Goal: Complete application form

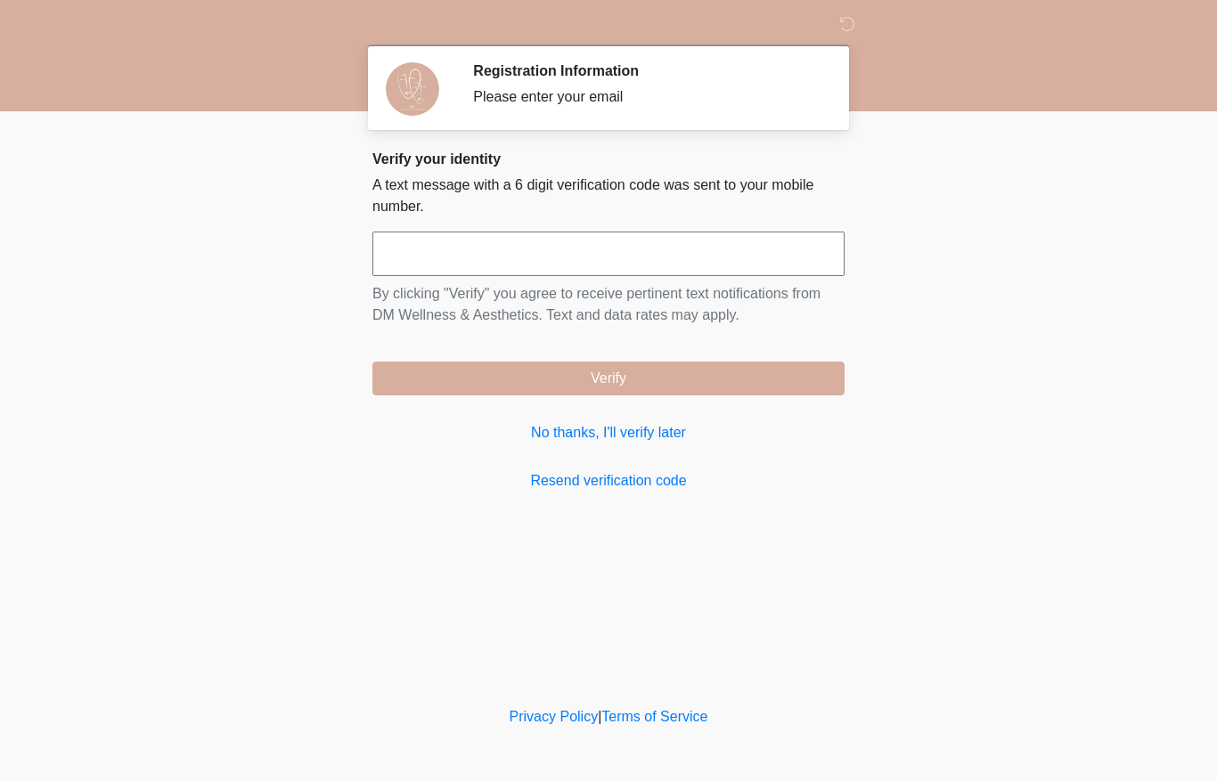
click at [606, 255] on input "text" at bounding box center [608, 254] width 472 height 45
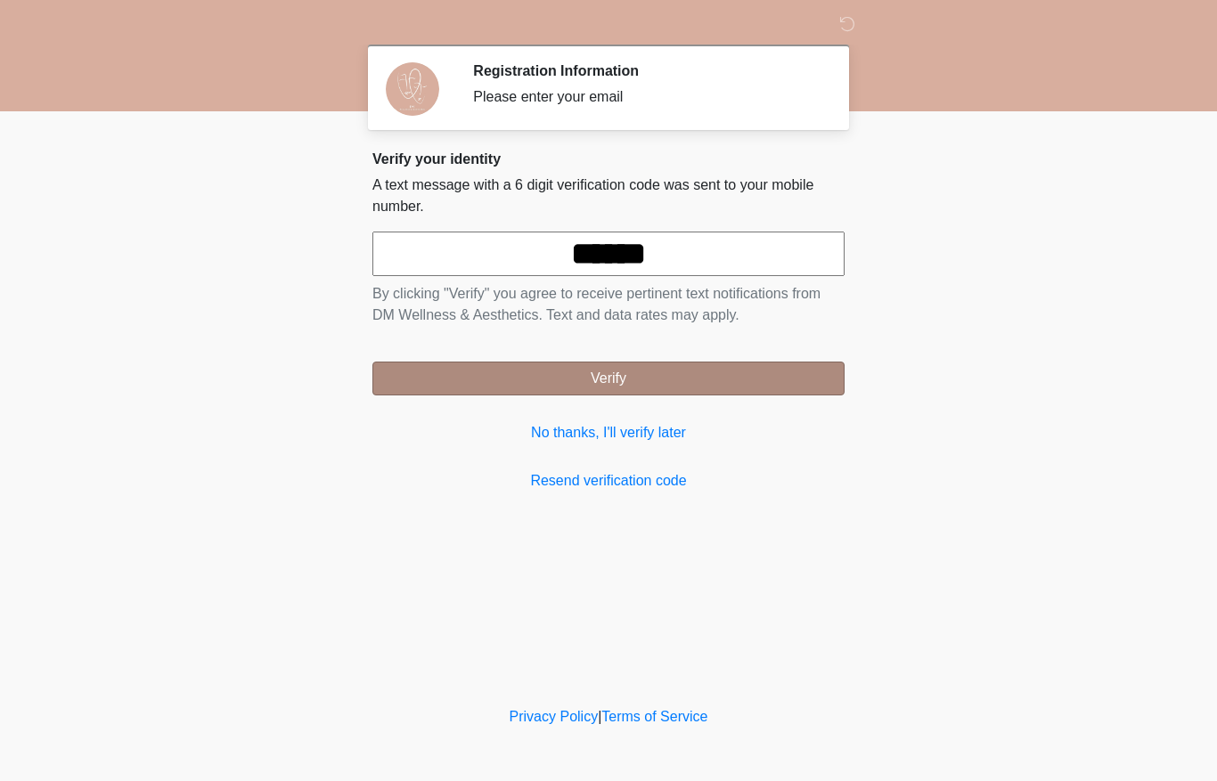
type input "******"
click at [668, 363] on button "Verify" at bounding box center [608, 379] width 472 height 34
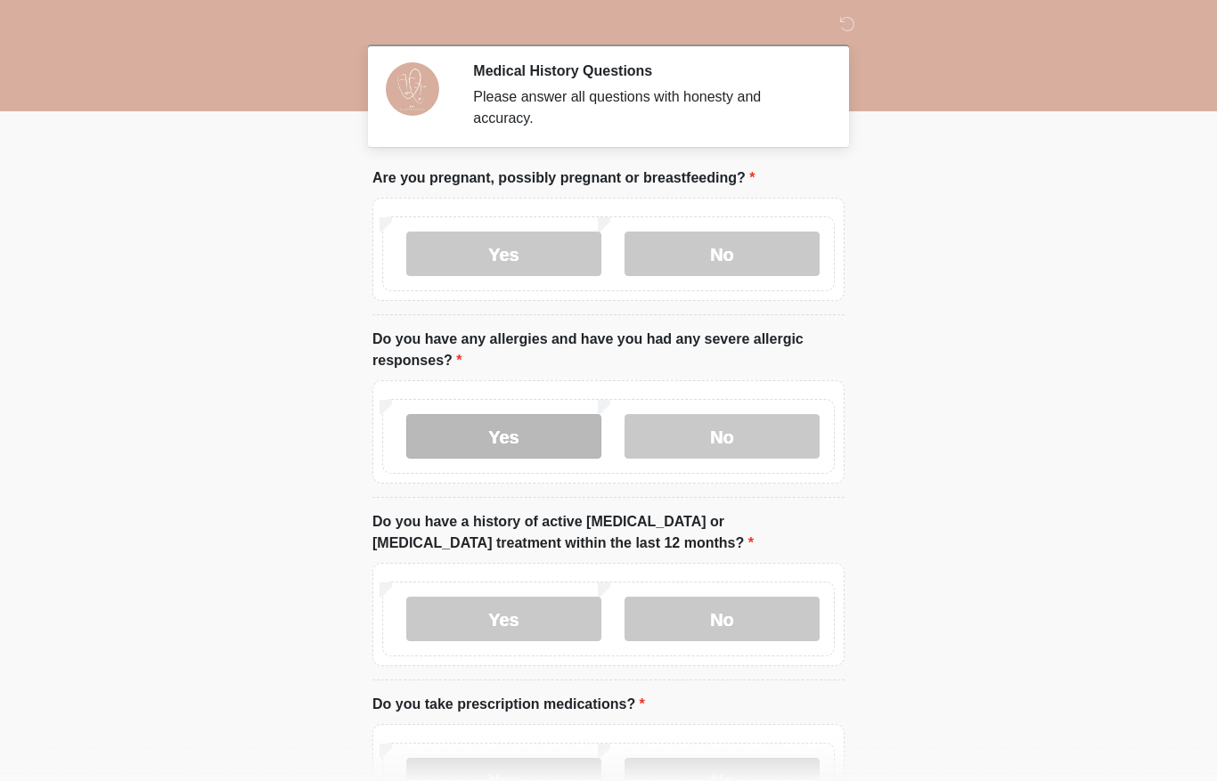
click at [507, 433] on label "Yes" at bounding box center [503, 436] width 195 height 45
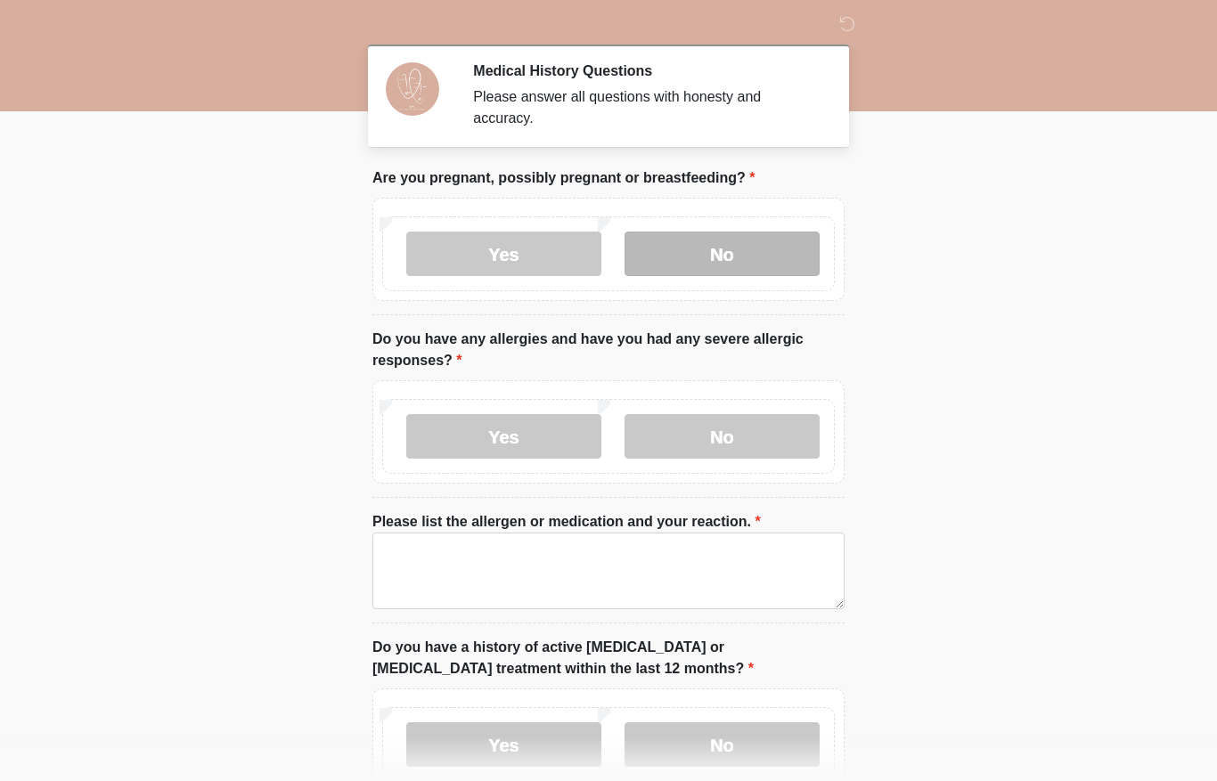
click at [744, 256] on label "No" at bounding box center [721, 254] width 195 height 45
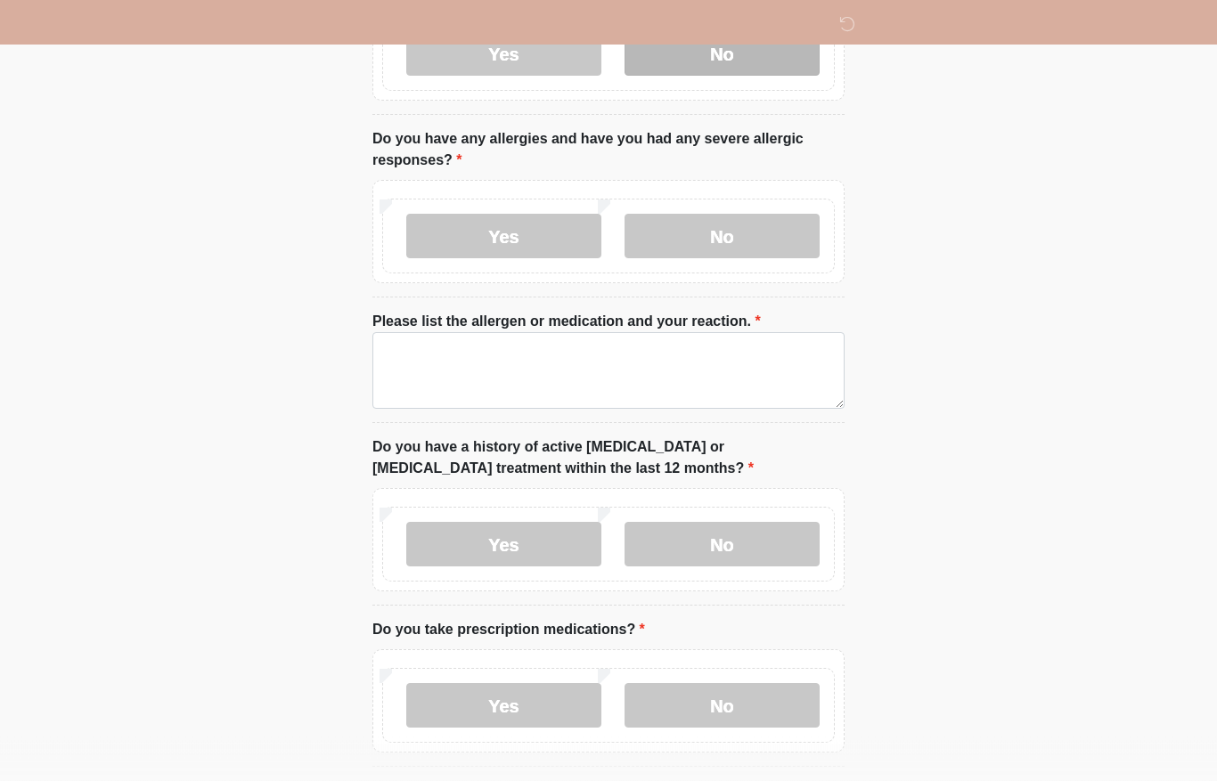
scroll to position [204, 0]
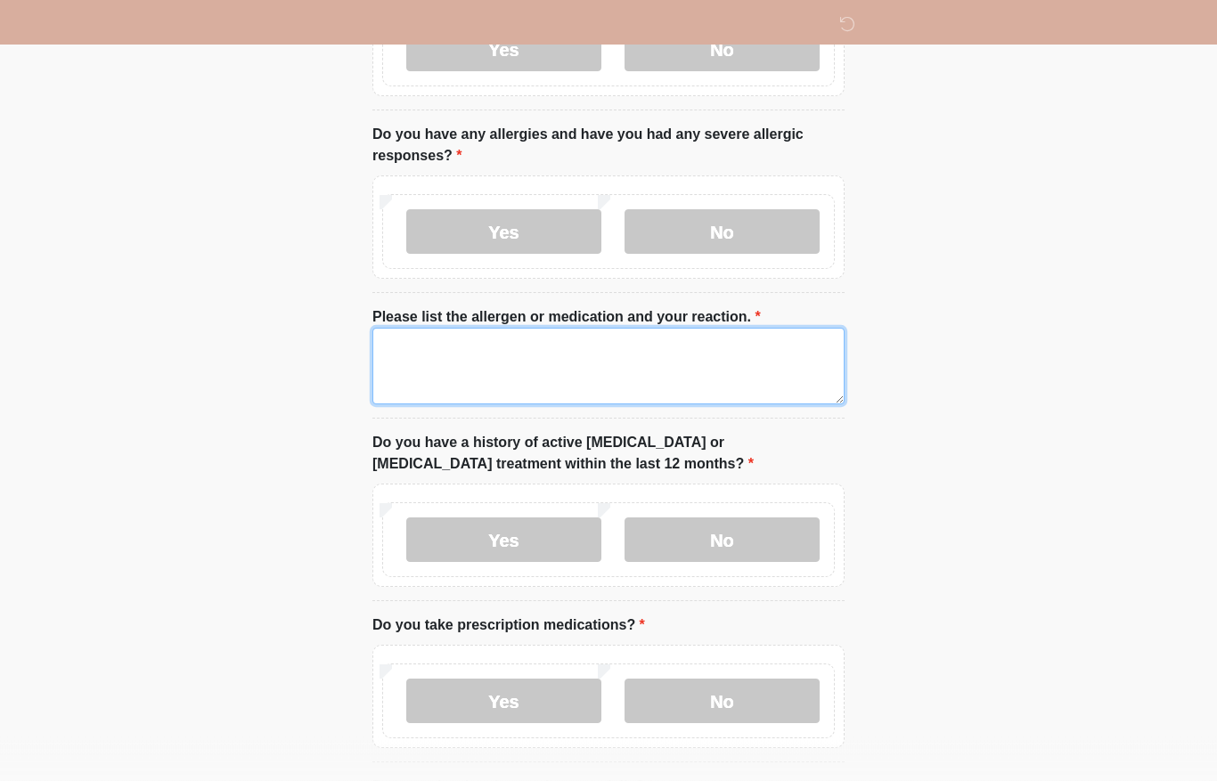
click at [518, 370] on textarea "Please list the allergen or medication and your reaction." at bounding box center [608, 367] width 472 height 77
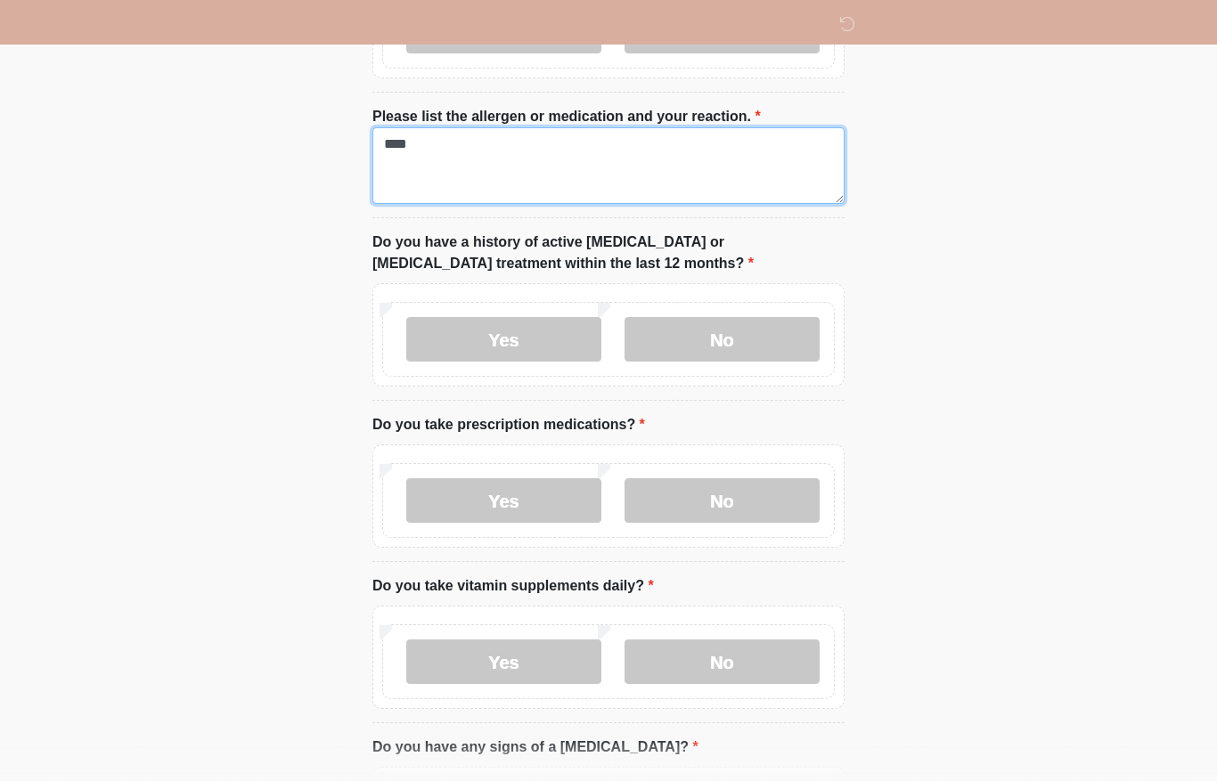
scroll to position [405, 0]
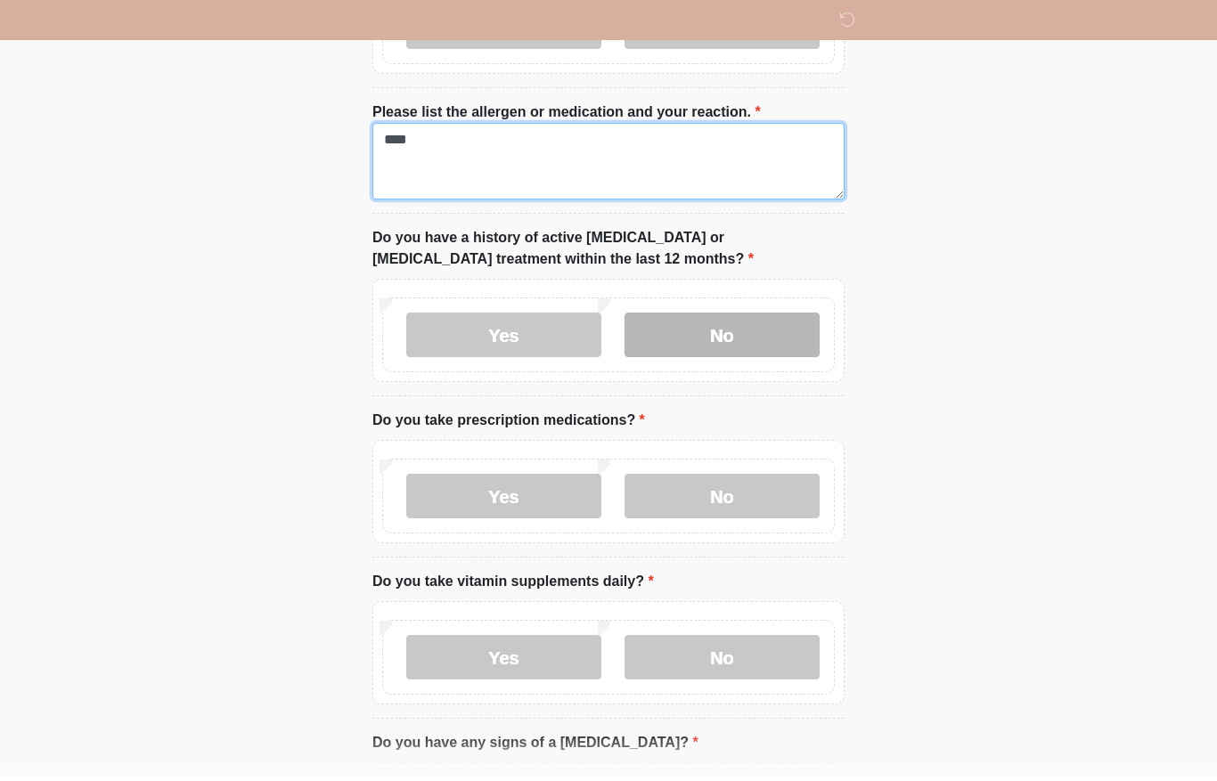
type textarea "****"
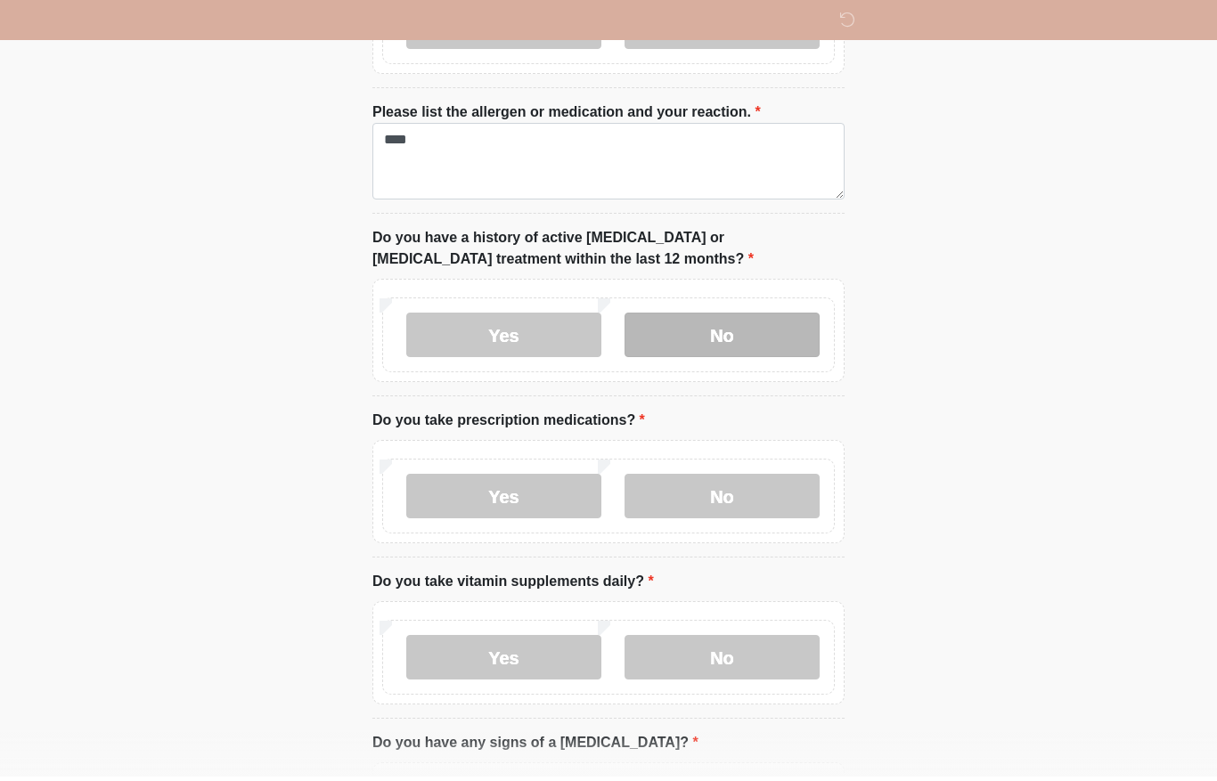
click at [706, 347] on label "No" at bounding box center [721, 339] width 195 height 45
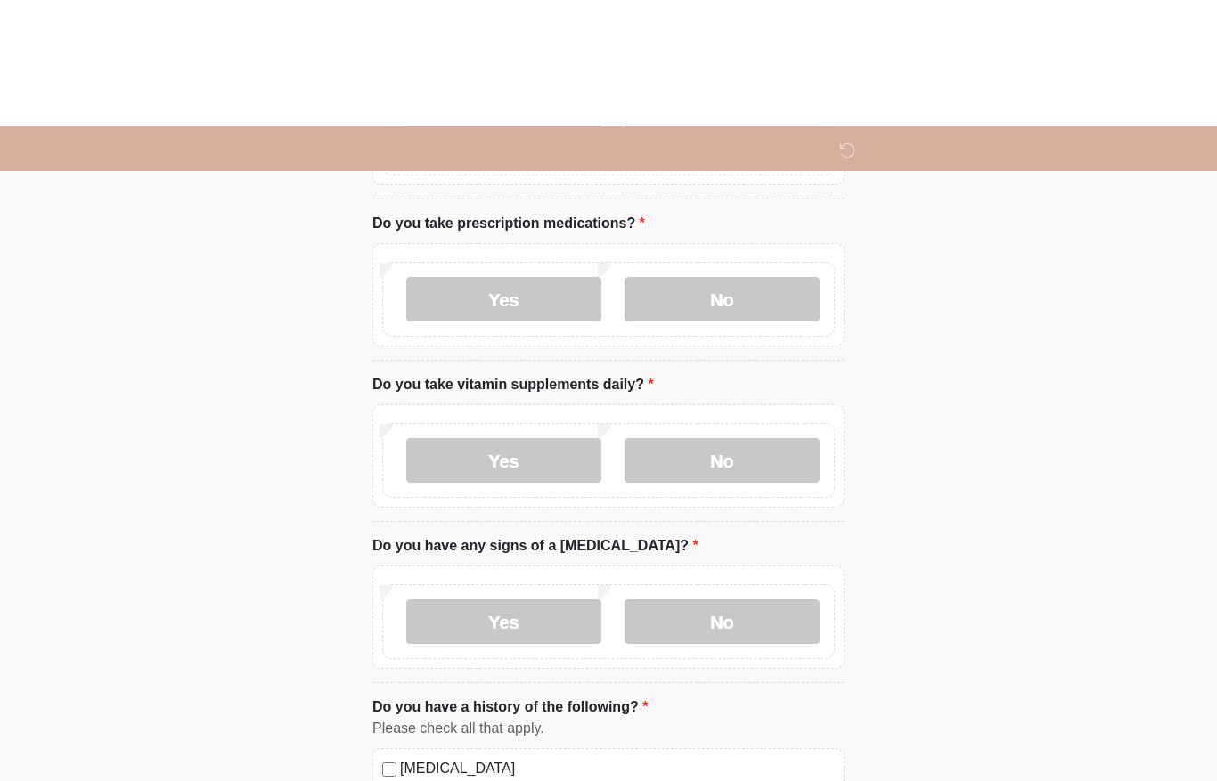
scroll to position [738, 0]
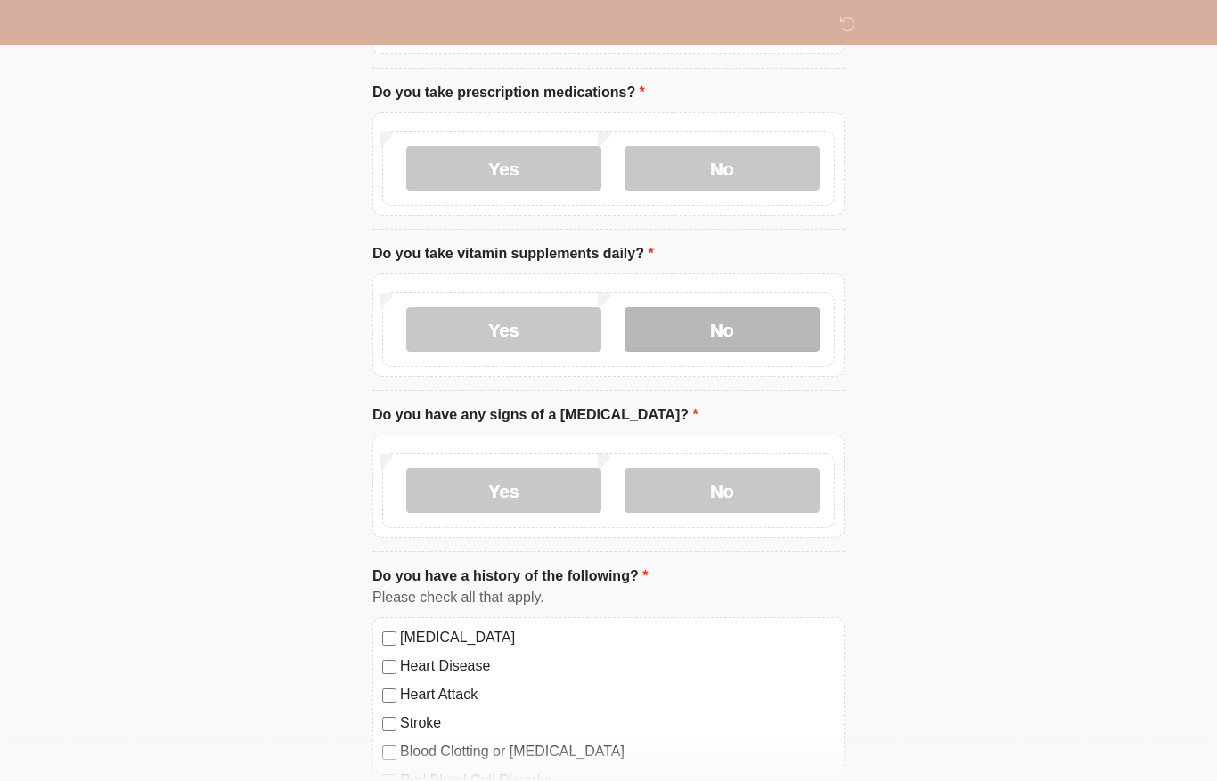
click at [781, 338] on label "No" at bounding box center [721, 329] width 195 height 45
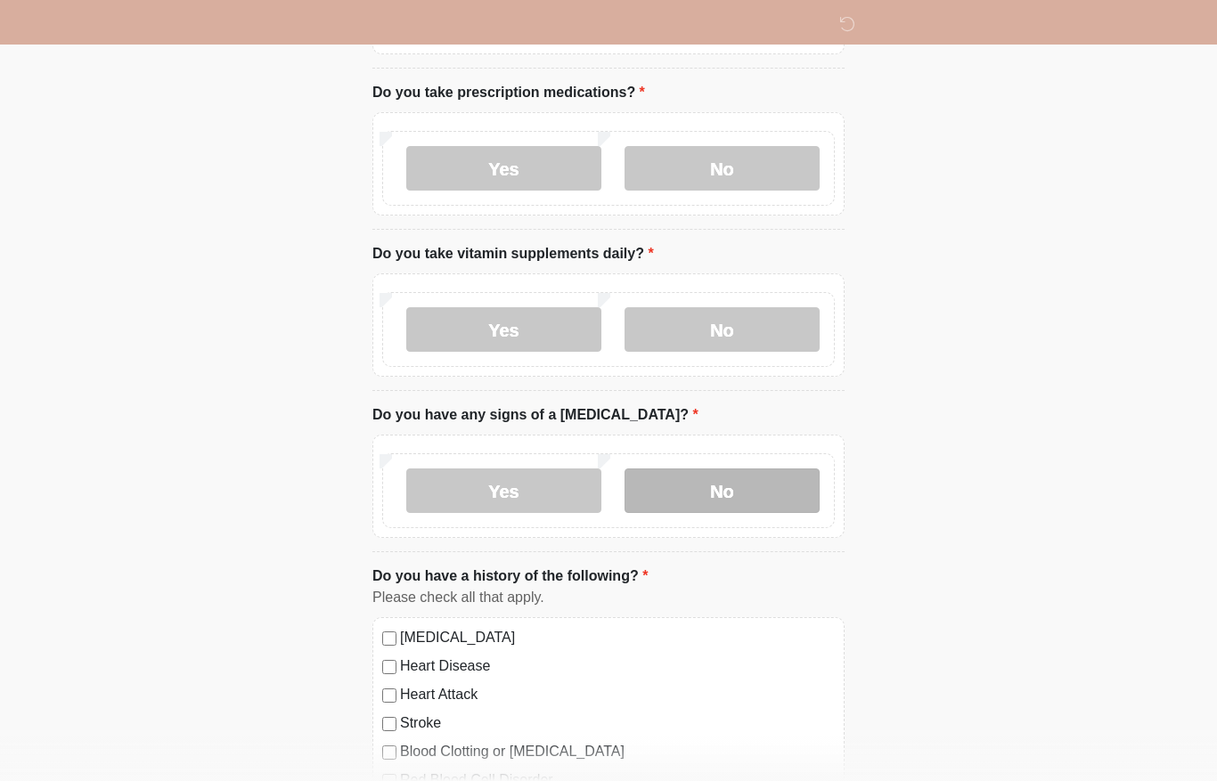
click at [762, 485] on label "No" at bounding box center [721, 491] width 195 height 45
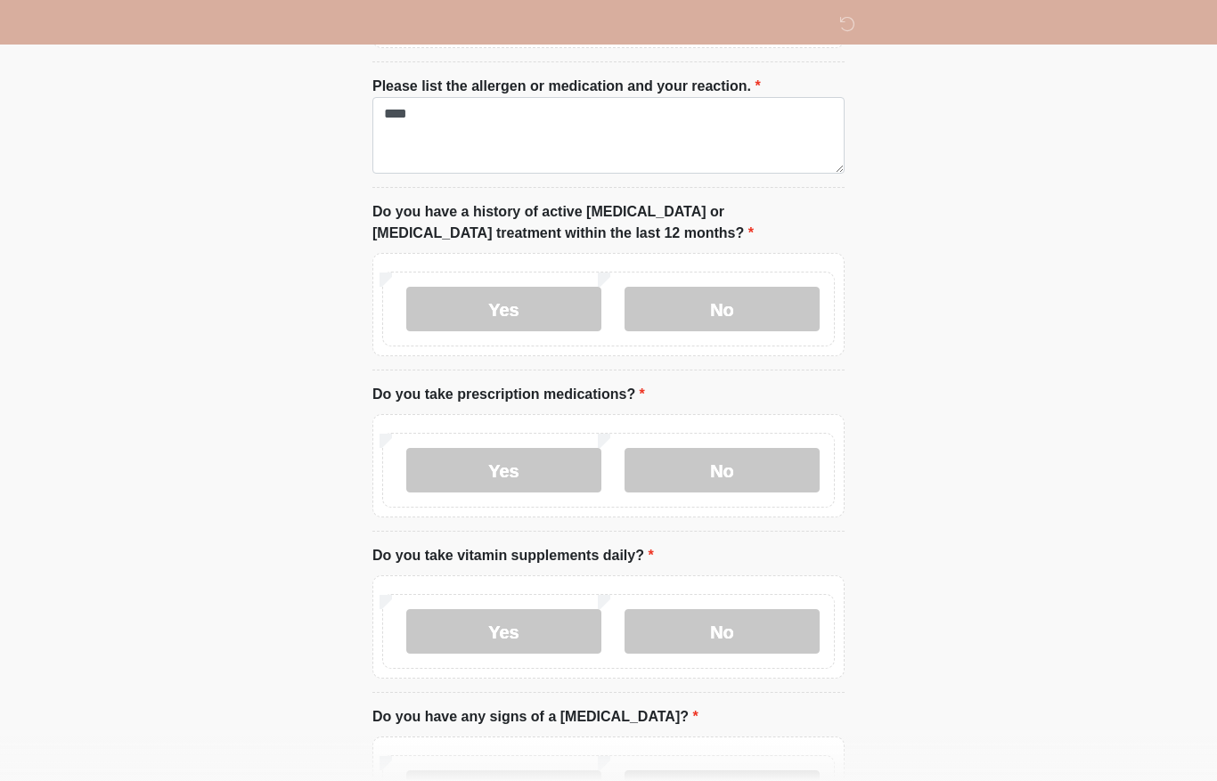
scroll to position [436, 0]
click at [480, 479] on label "Yes" at bounding box center [503, 469] width 195 height 45
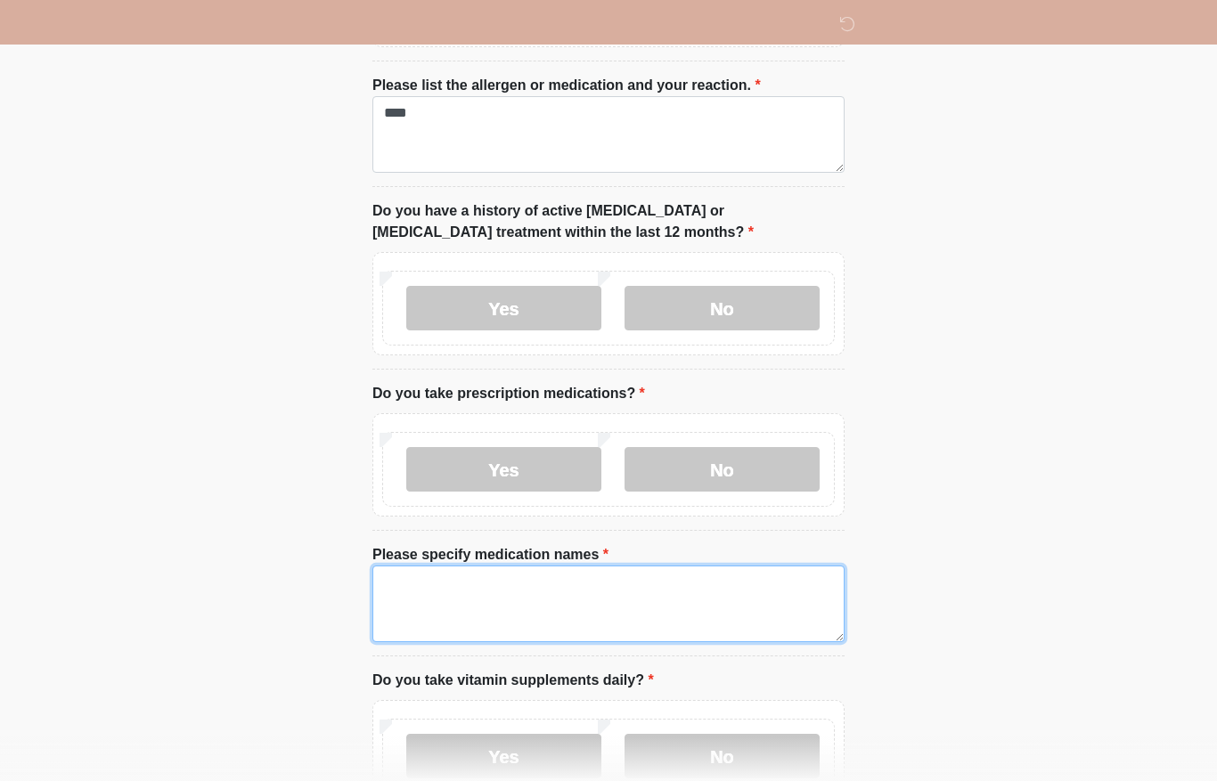
click at [465, 618] on textarea "Please specify medication names" at bounding box center [608, 604] width 472 height 77
paste textarea "**********"
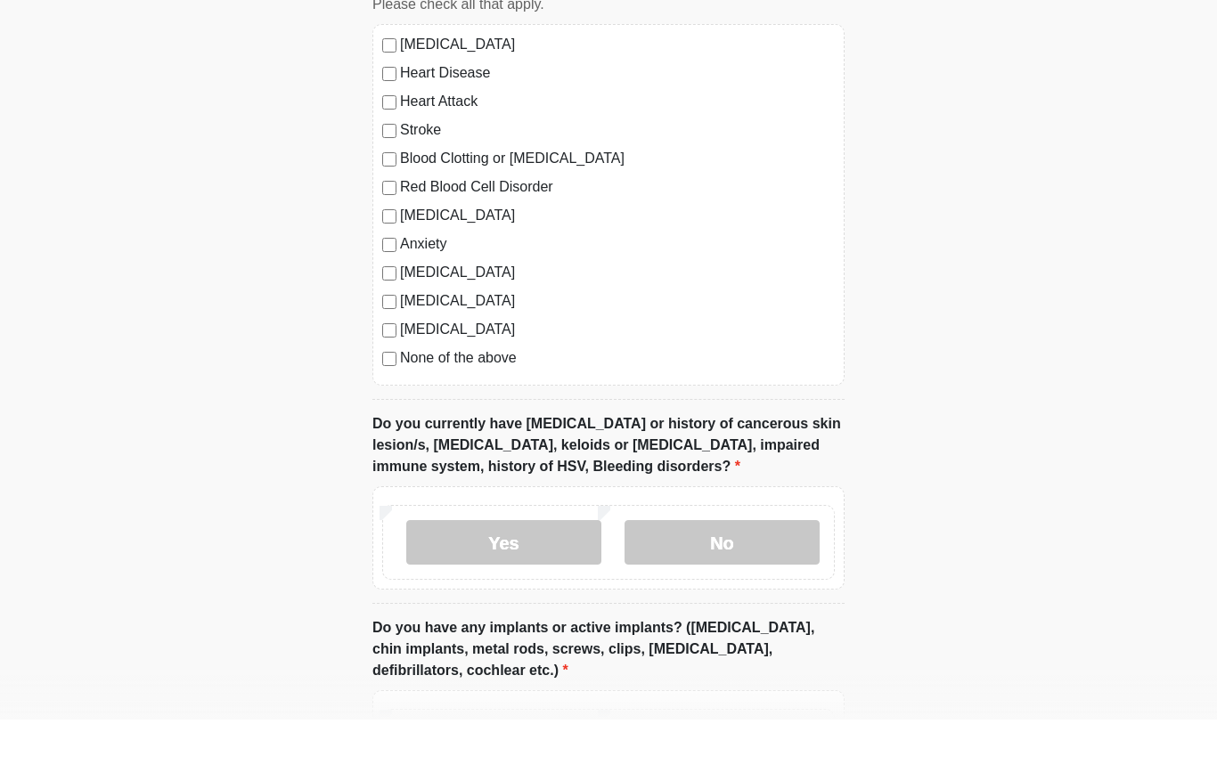
scroll to position [1402, 0]
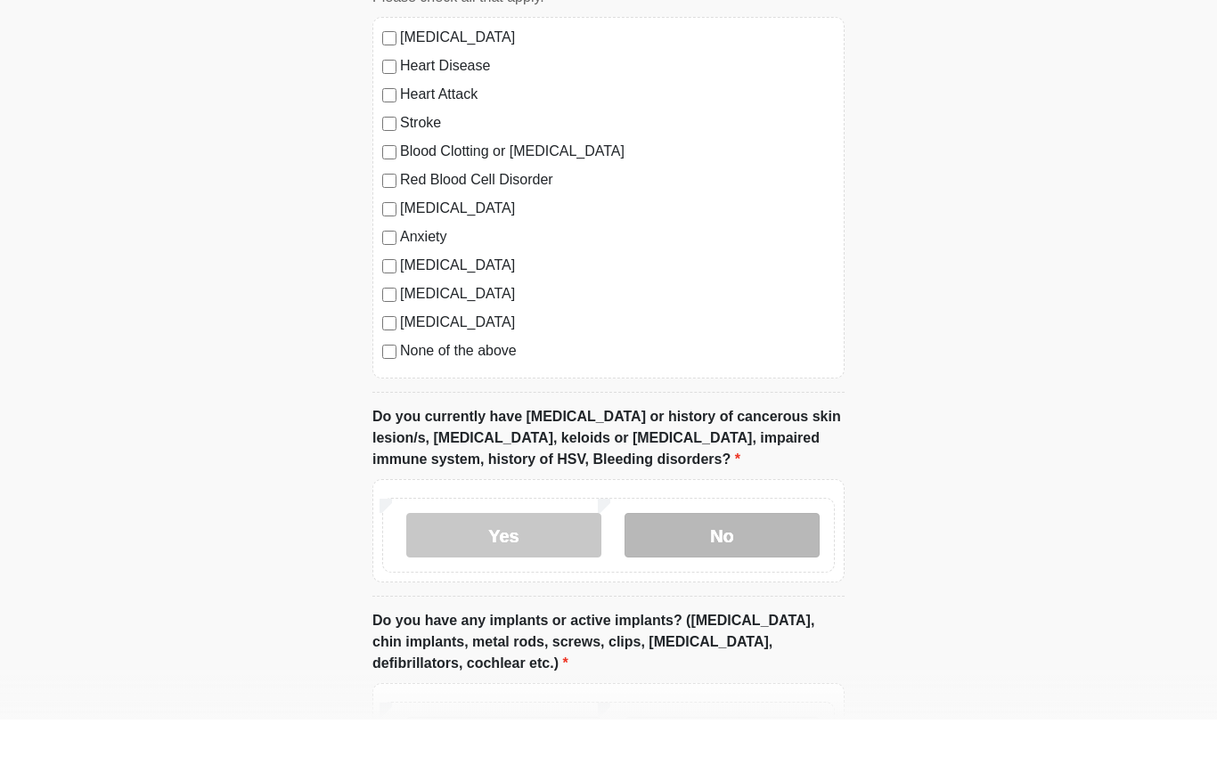
type textarea "**********"
click at [756, 575] on label "No" at bounding box center [721, 597] width 195 height 45
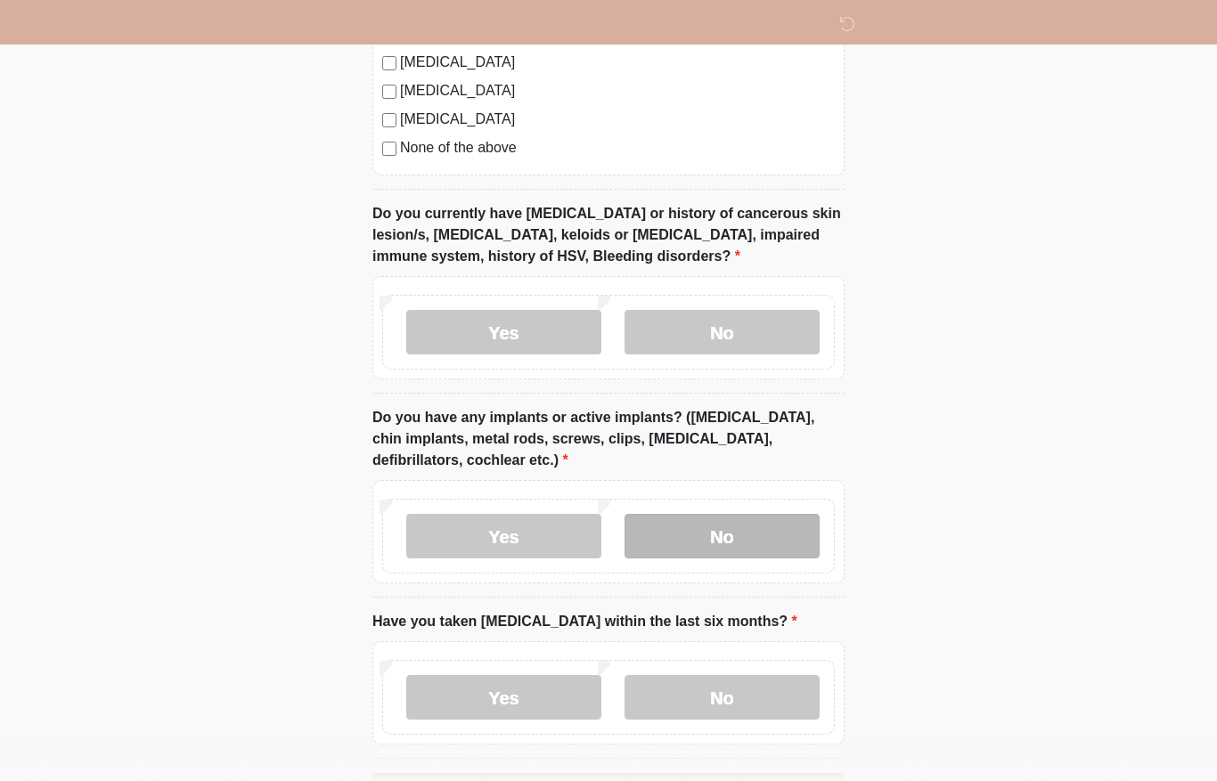
scroll to position [1691, 0]
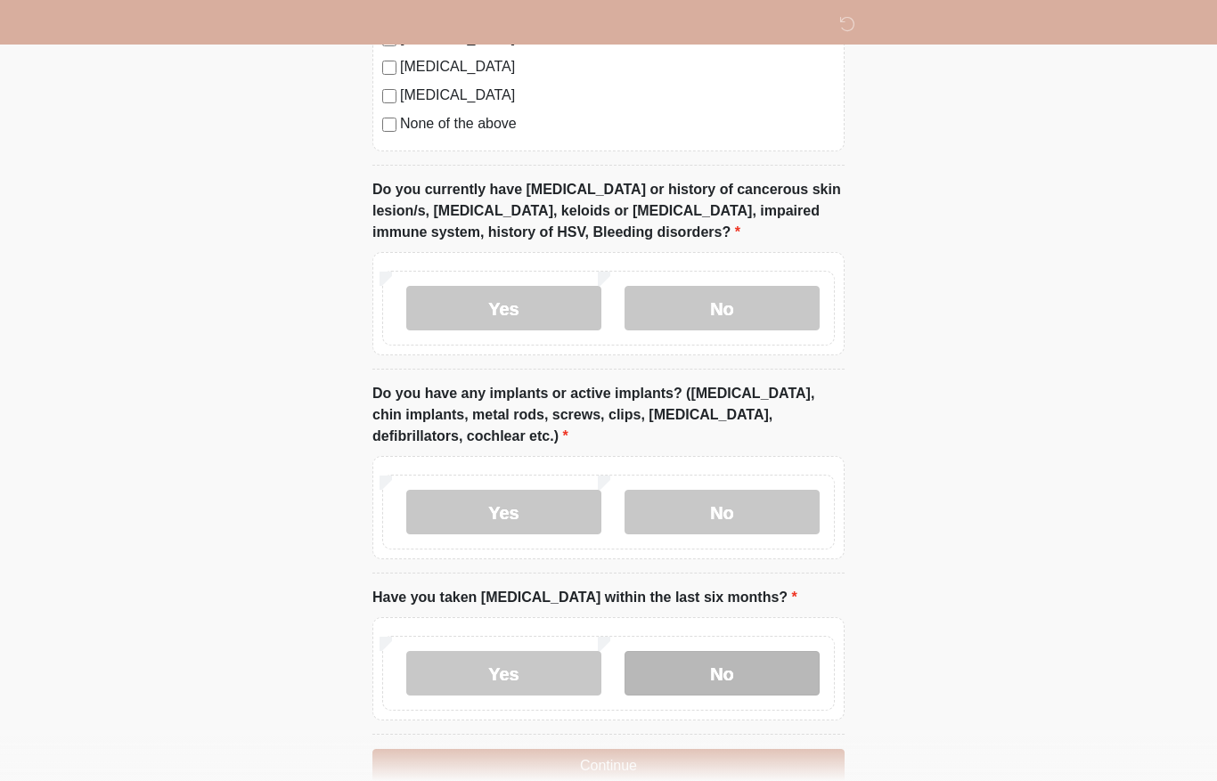
click at [735, 689] on label "No" at bounding box center [721, 673] width 195 height 45
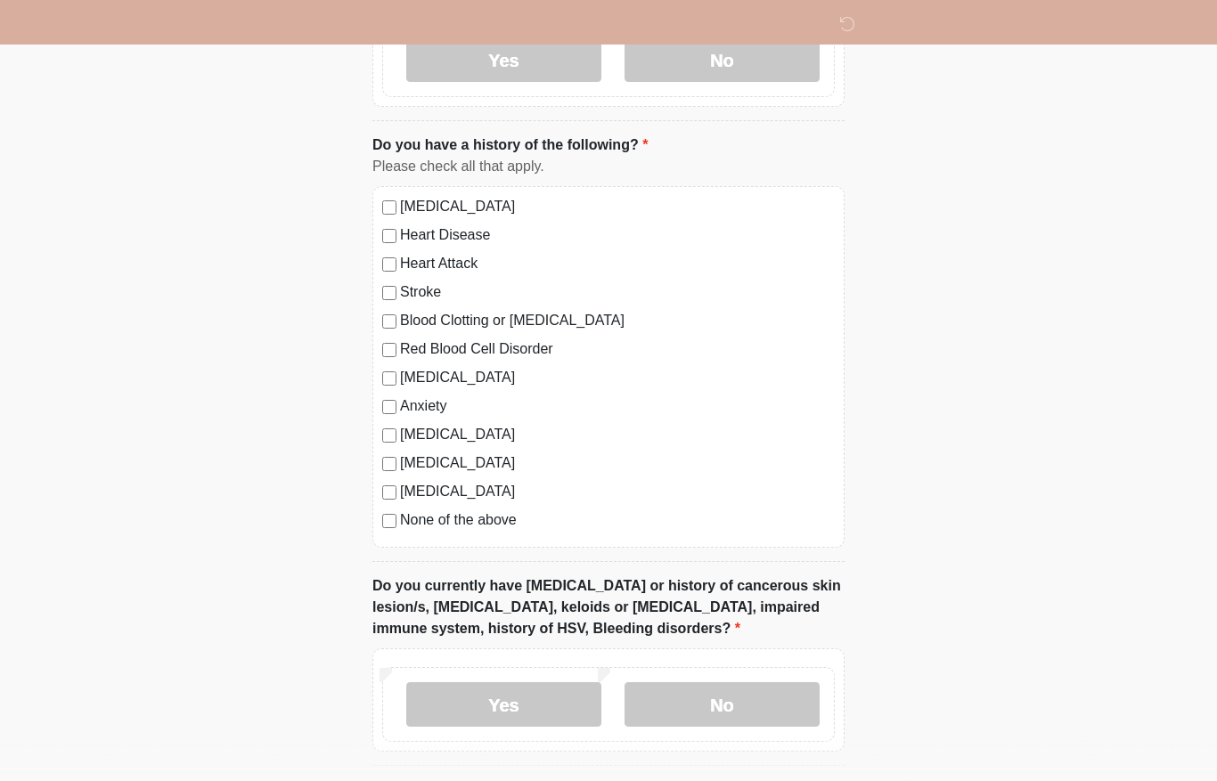
scroll to position [1298, 0]
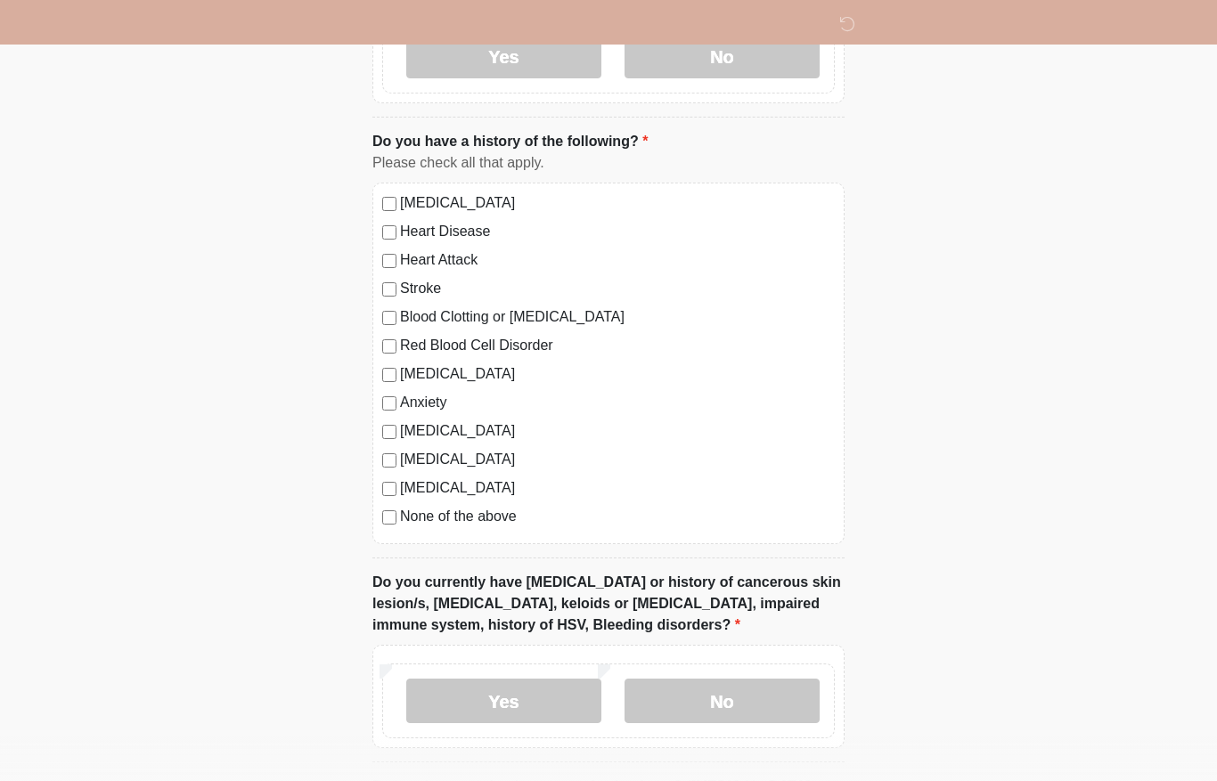
click at [414, 511] on label "None of the above" at bounding box center [617, 516] width 435 height 21
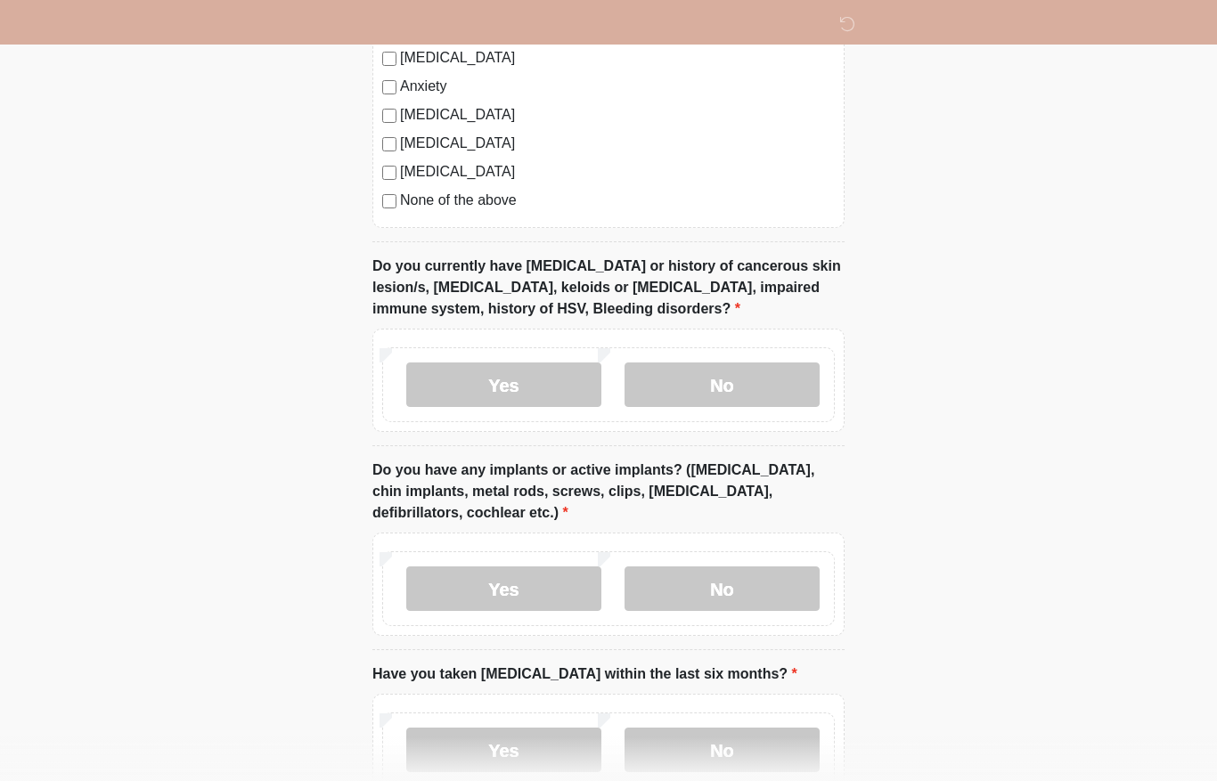
scroll to position [1691, 0]
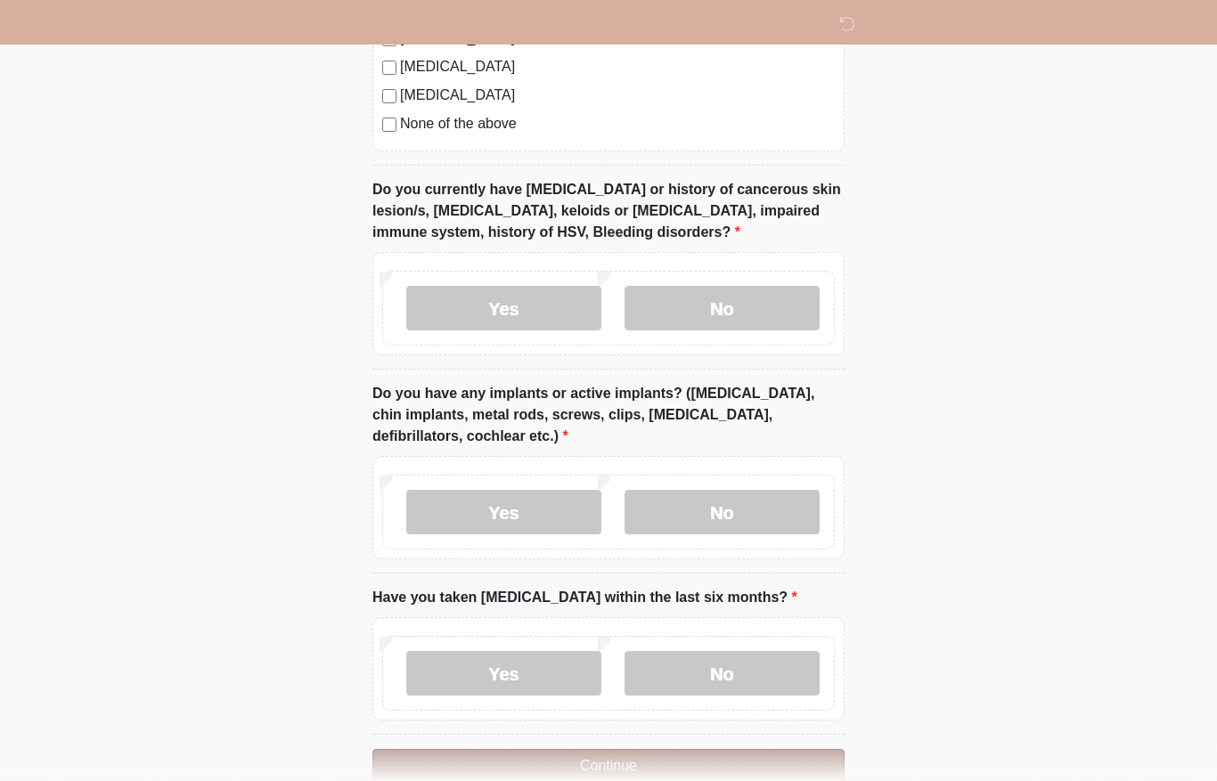
click at [664, 765] on button "Continue" at bounding box center [608, 766] width 472 height 34
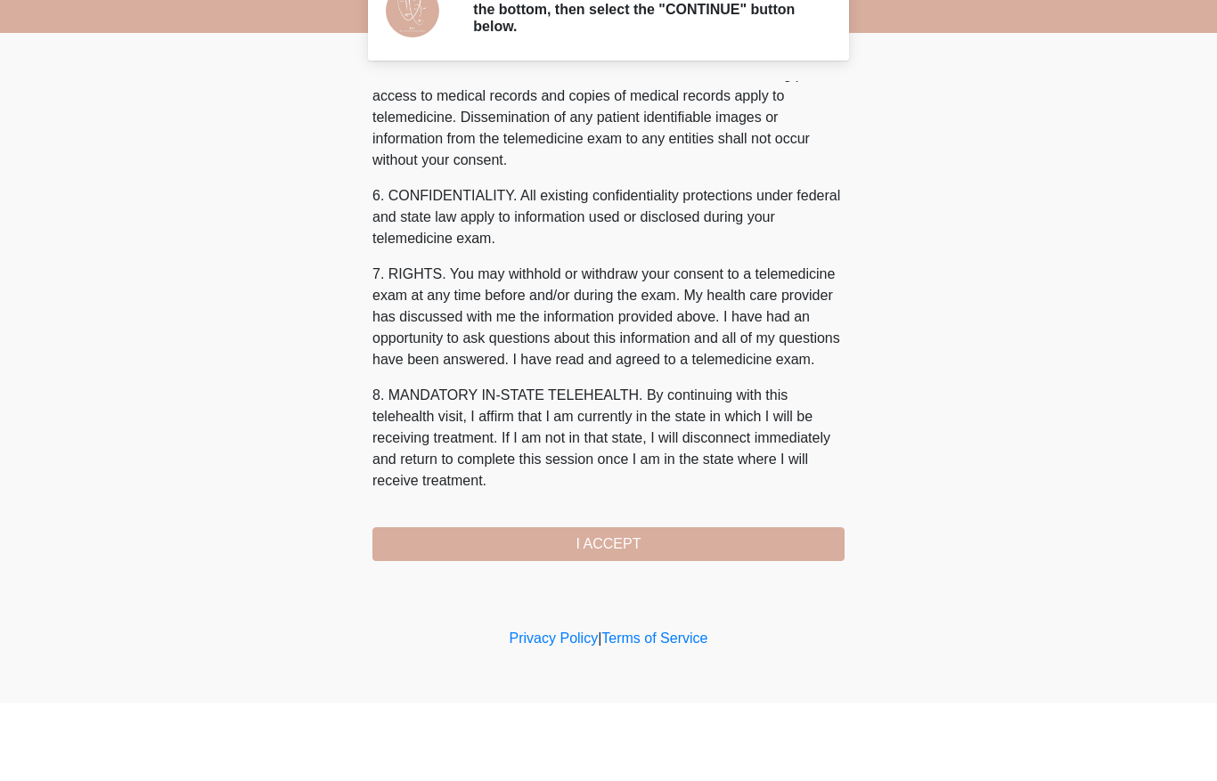
scroll to position [0, 0]
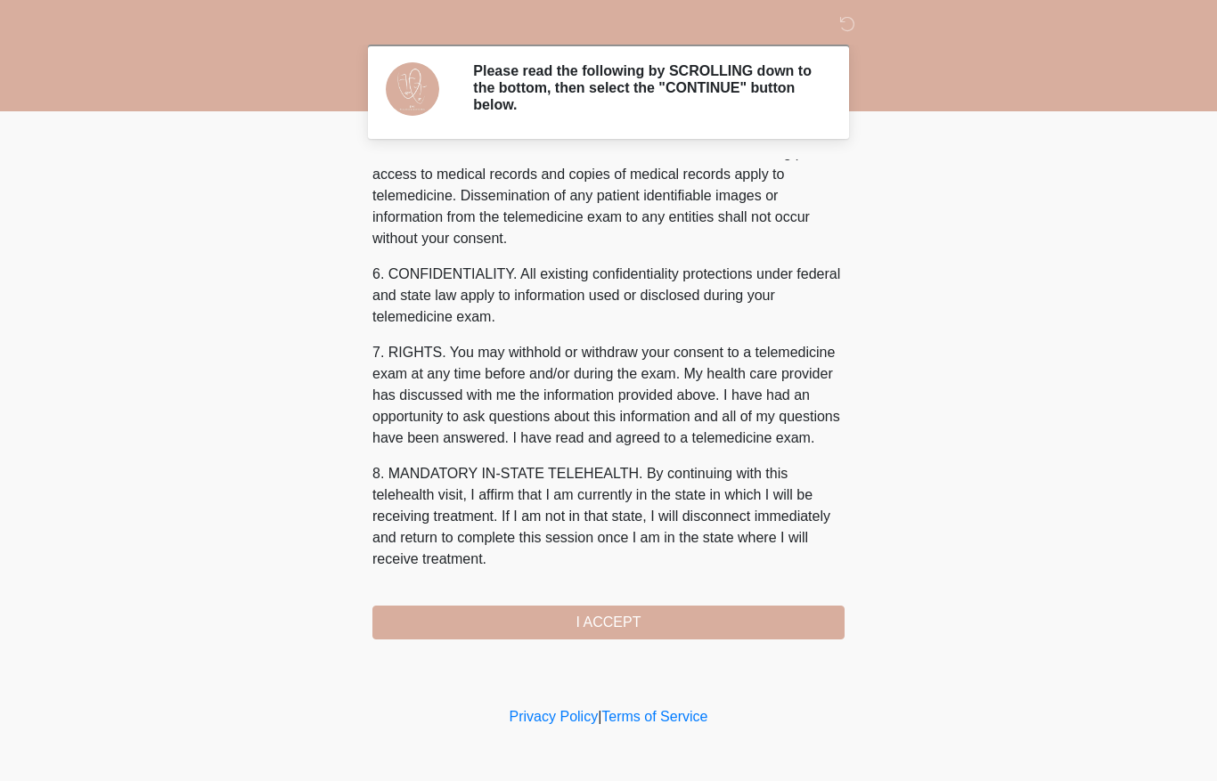
click at [703, 599] on div "1. PURPOSE. The purpose of this form is to obtain your consent for a telemedici…" at bounding box center [608, 399] width 472 height 480
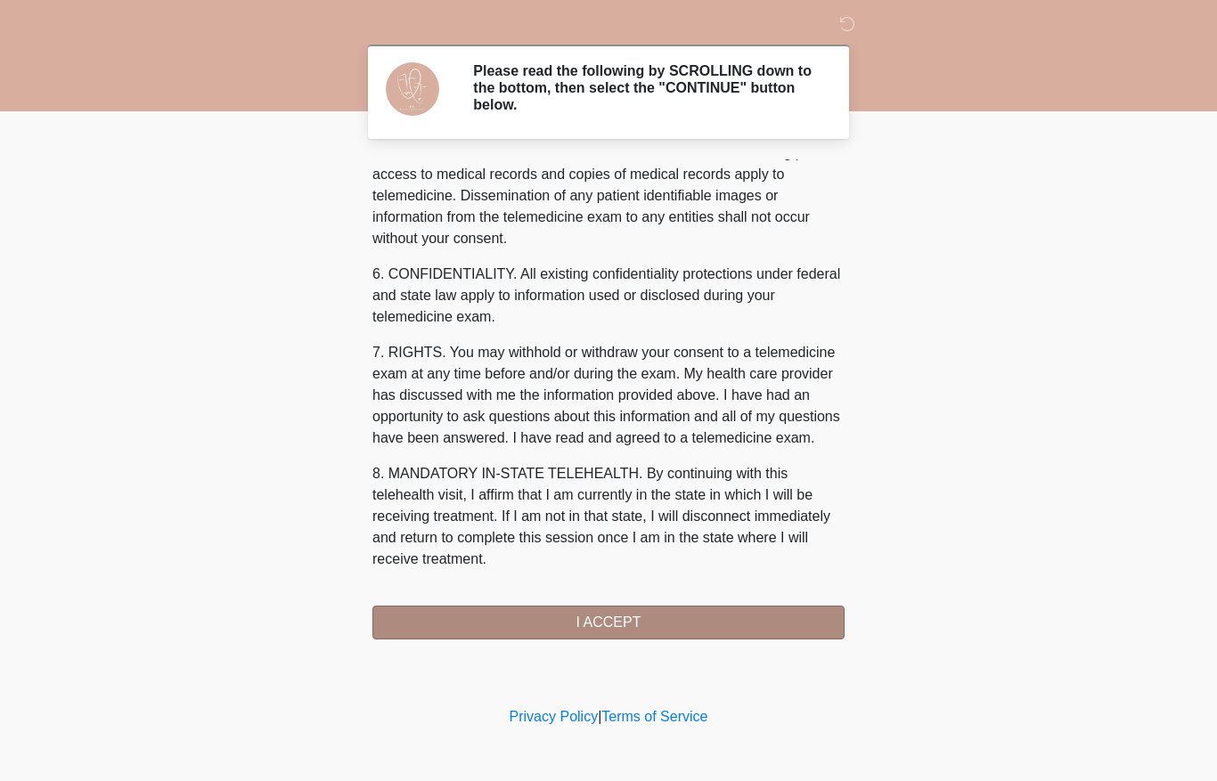
click at [703, 618] on button "I ACCEPT" at bounding box center [608, 623] width 472 height 34
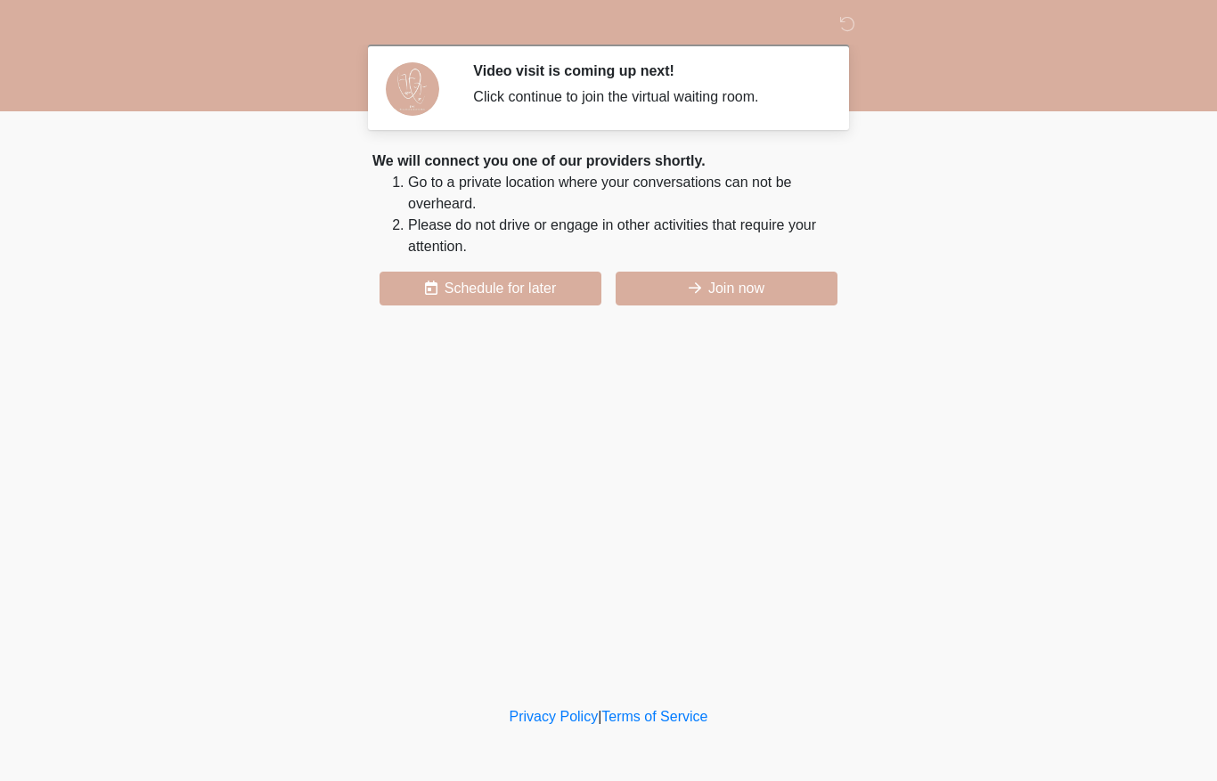
click at [721, 280] on button "Join now" at bounding box center [726, 289] width 222 height 34
